Goal: Find specific page/section: Find specific page/section

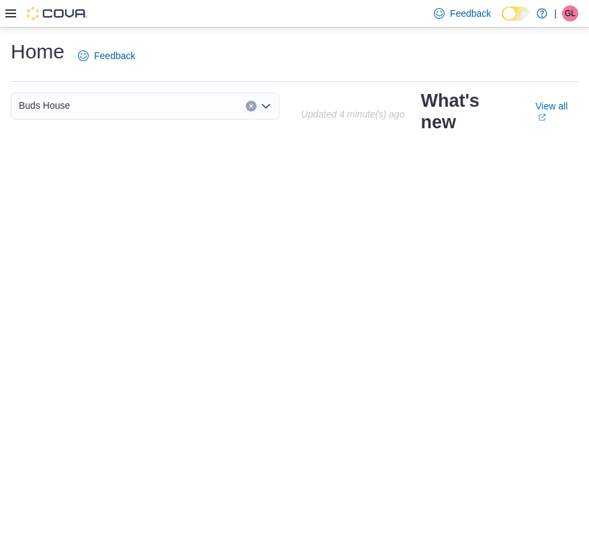
click at [11, 11] on icon at bounding box center [10, 13] width 11 height 8
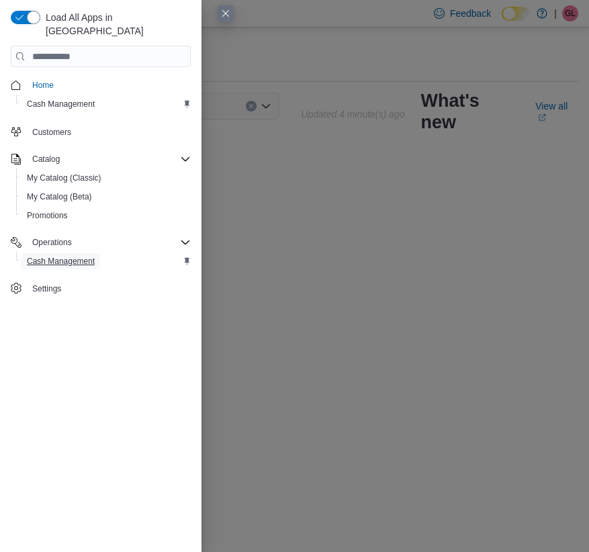
click at [50, 256] on span "Cash Management" at bounding box center [61, 261] width 68 height 11
